Goal: Task Accomplishment & Management: Use online tool/utility

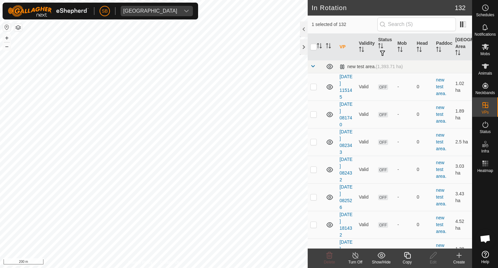
click at [460, 252] on icon at bounding box center [459, 255] width 8 height 8
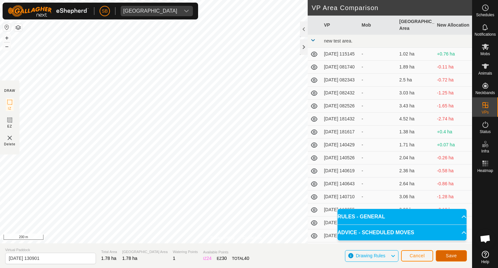
click at [450, 253] on span "Save" at bounding box center [451, 255] width 11 height 5
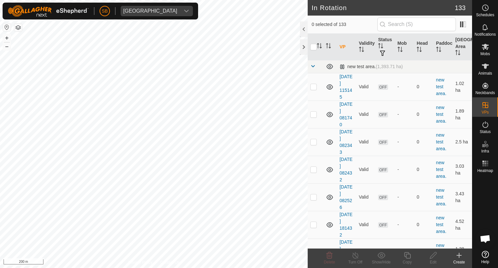
click at [459, 252] on icon at bounding box center [459, 255] width 8 height 8
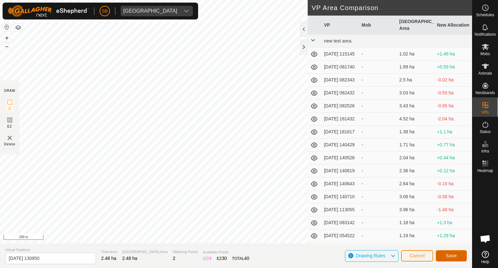
click at [459, 253] on button "Save" at bounding box center [450, 255] width 31 height 11
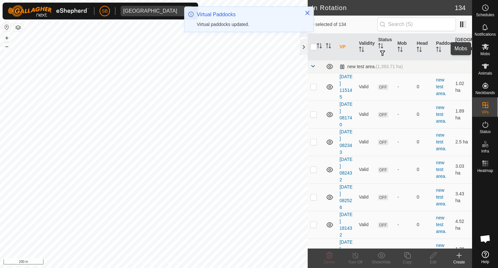
click at [485, 51] on es-mob-svg-icon at bounding box center [485, 46] width 12 height 10
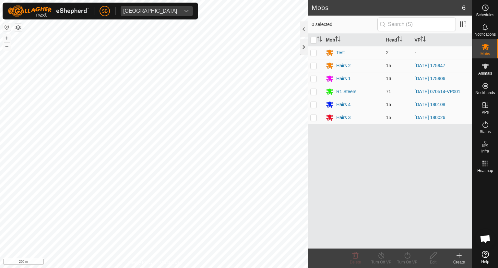
click at [314, 103] on p-checkbox at bounding box center [313, 104] width 6 height 5
checkbox input "true"
click at [406, 256] on icon at bounding box center [407, 255] width 8 height 8
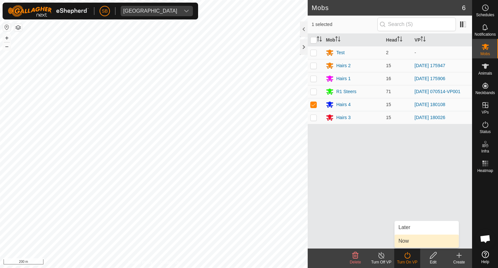
click at [401, 240] on link "Now" at bounding box center [426, 240] width 64 height 13
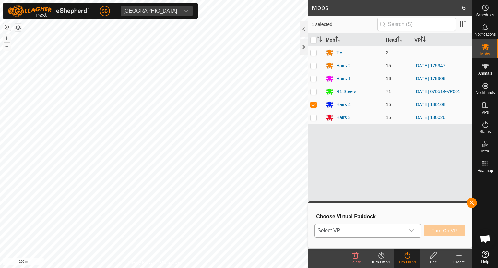
click at [412, 229] on icon "dropdown trigger" at bounding box center [411, 230] width 5 height 5
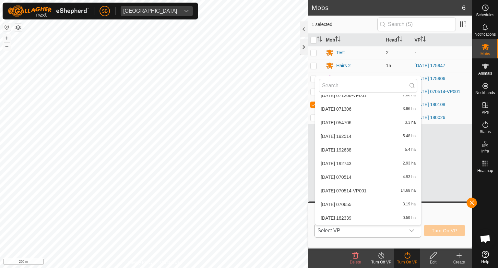
scroll to position [1708, 0]
click at [358, 202] on li "[DATE] 130901 1.78 ha" at bounding box center [368, 204] width 106 height 13
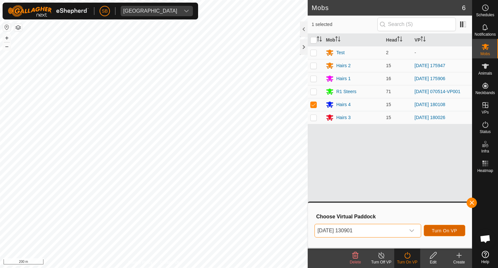
click at [437, 228] on span "Turn On VP" at bounding box center [444, 230] width 25 height 5
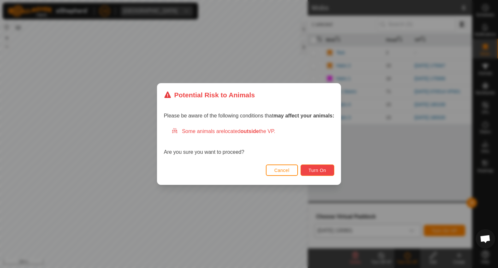
click at [318, 172] on span "Turn On" at bounding box center [316, 170] width 17 height 5
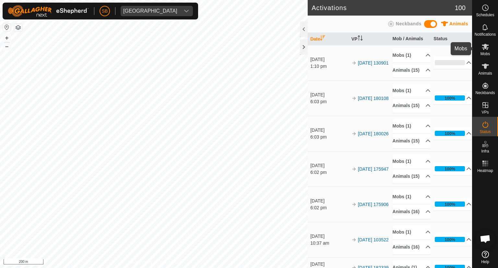
click at [486, 50] on icon at bounding box center [484, 47] width 7 height 6
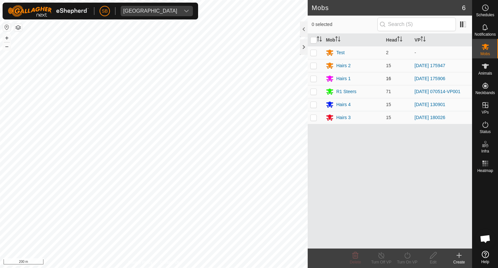
click at [311, 78] on p-checkbox at bounding box center [313, 78] width 6 height 5
checkbox input "true"
click at [408, 254] on icon at bounding box center [407, 255] width 8 height 8
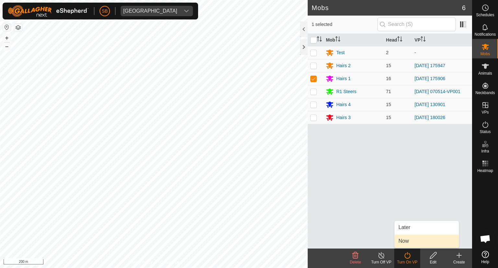
click at [411, 242] on link "Now" at bounding box center [426, 240] width 64 height 13
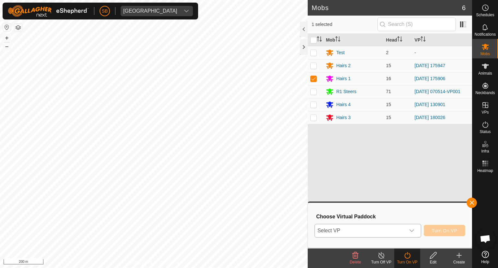
click at [413, 230] on icon "dropdown trigger" at bounding box center [411, 230] width 5 height 5
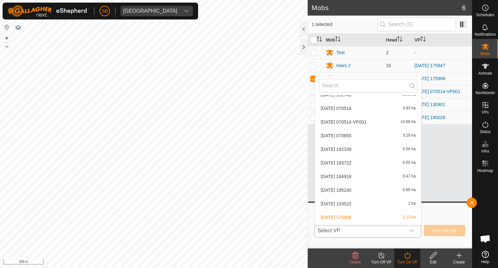
scroll to position [1708, 0]
click at [384, 215] on li "[DATE] 130950 2.48 ha" at bounding box center [368, 218] width 106 height 13
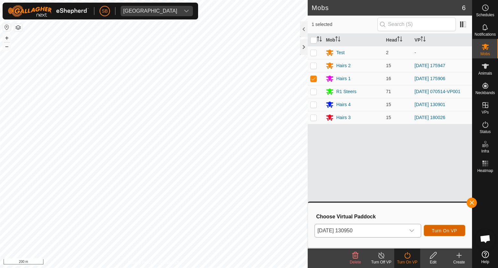
click at [444, 231] on span "Turn On VP" at bounding box center [444, 230] width 25 height 5
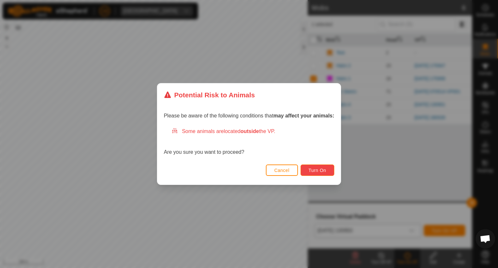
click at [322, 171] on span "Turn On" at bounding box center [316, 170] width 17 height 5
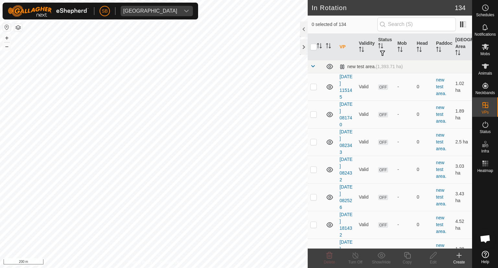
click at [457, 253] on icon at bounding box center [459, 255] width 8 height 8
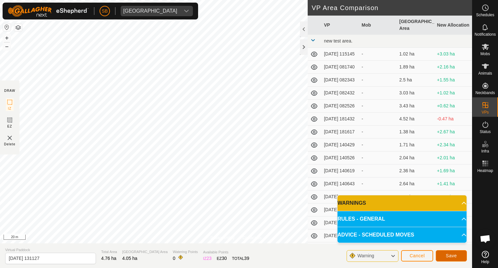
click at [455, 255] on span "Save" at bounding box center [451, 255] width 11 height 5
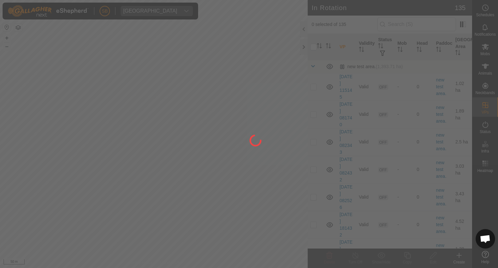
drag, startPoint x: 166, startPoint y: 94, endPoint x: 181, endPoint y: 134, distance: 43.0
click at [181, 134] on div at bounding box center [249, 134] width 498 height 268
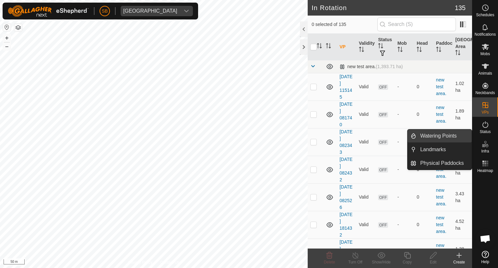
click at [443, 138] on link "Watering Points" at bounding box center [443, 135] width 55 height 13
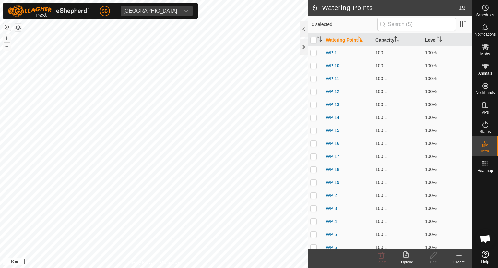
click at [460, 255] on icon at bounding box center [459, 255] width 5 height 0
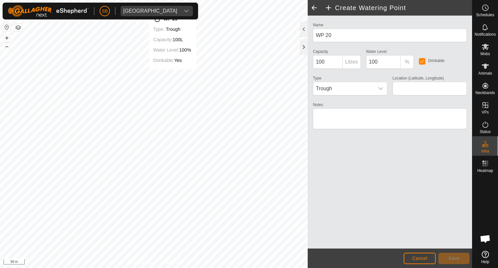
type input "-38.562085, 177.916841"
click at [460, 259] on button "Save" at bounding box center [453, 257] width 31 height 11
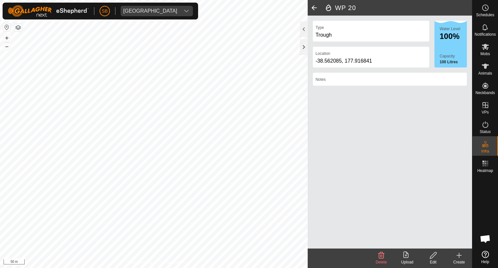
click at [460, 253] on icon at bounding box center [459, 255] width 8 height 8
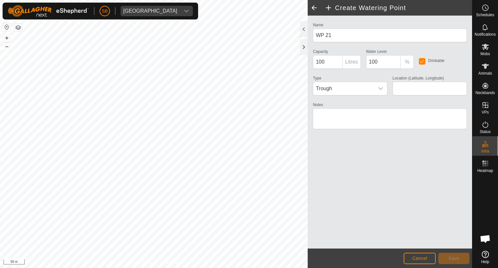
type input "-38.563646, 177.914492"
click at [460, 257] on button "Save" at bounding box center [453, 257] width 31 height 11
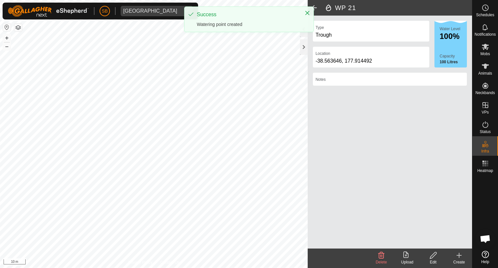
click at [460, 250] on div "Create" at bounding box center [459, 257] width 26 height 19
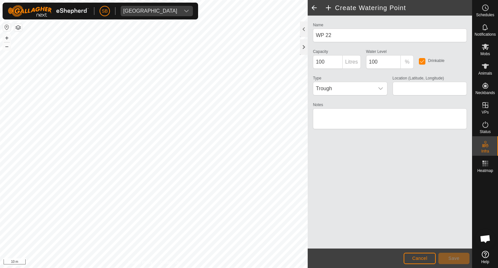
type input "-38.560762, 177.918573"
click at [458, 258] on span "Save" at bounding box center [453, 257] width 11 height 5
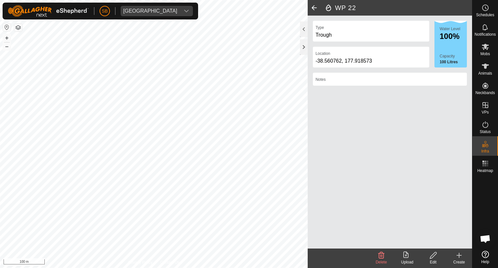
click at [456, 251] on icon at bounding box center [459, 255] width 8 height 8
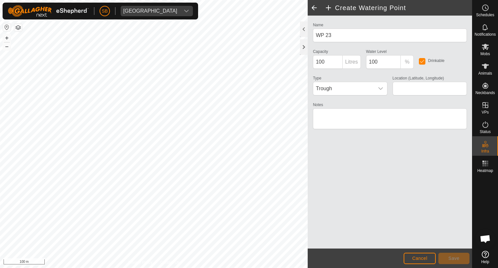
type input "-38.562211, 177.912803"
click at [458, 257] on span "Save" at bounding box center [453, 257] width 11 height 5
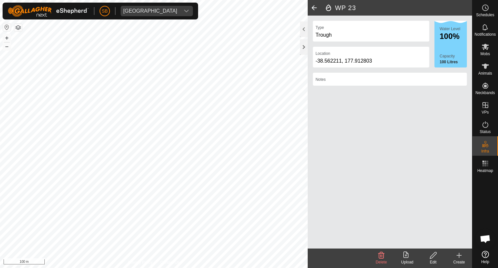
click at [458, 253] on icon at bounding box center [459, 255] width 8 height 8
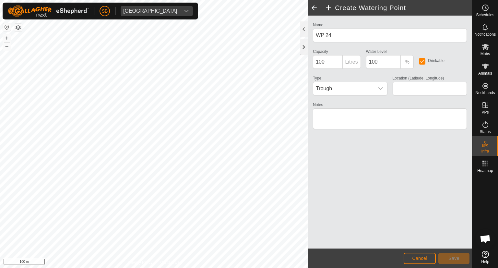
type input "-38.558378, 177.917004"
click at [453, 256] on span "Save" at bounding box center [453, 257] width 11 height 5
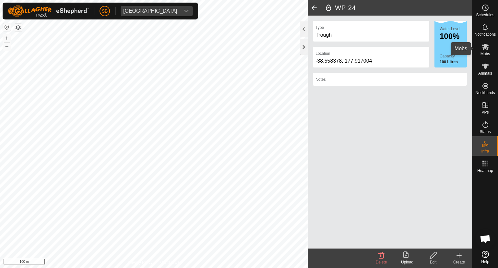
click at [487, 44] on icon at bounding box center [485, 47] width 8 height 8
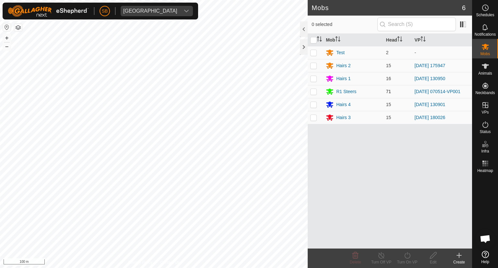
click at [314, 91] on p-checkbox at bounding box center [313, 91] width 6 height 5
checkbox input "true"
click at [408, 255] on icon at bounding box center [407, 255] width 8 height 8
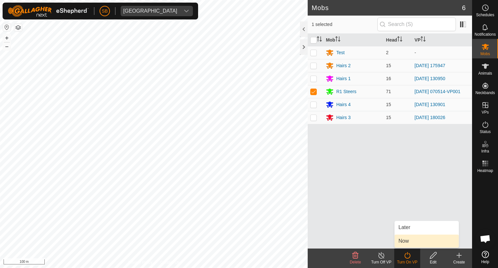
click at [403, 238] on link "Now" at bounding box center [426, 240] width 64 height 13
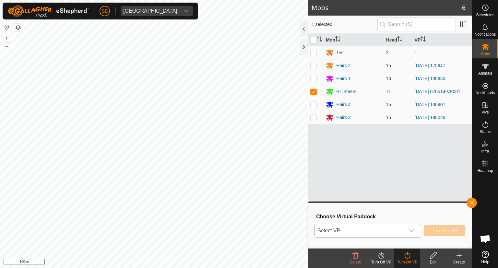
click at [412, 230] on icon "dropdown trigger" at bounding box center [411, 230] width 5 height 5
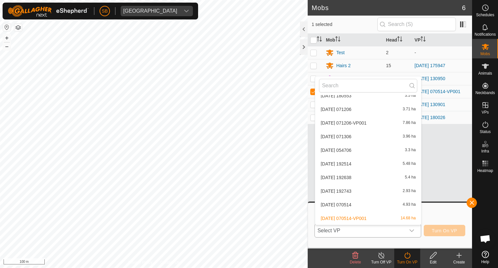
scroll to position [1722, 0]
click at [383, 216] on li "2025-10-04 131127 4.05 ha" at bounding box center [368, 218] width 106 height 13
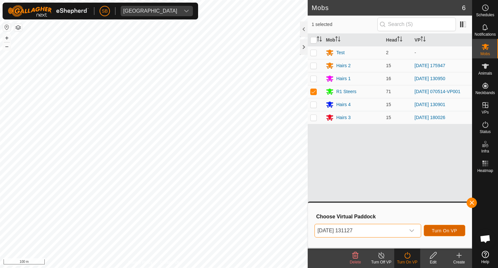
click at [454, 230] on span "Turn On VP" at bounding box center [444, 230] width 25 height 5
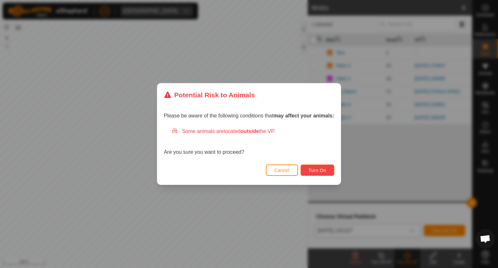
click at [323, 169] on span "Turn On" at bounding box center [316, 170] width 17 height 5
